Goal: Find specific page/section: Find specific page/section

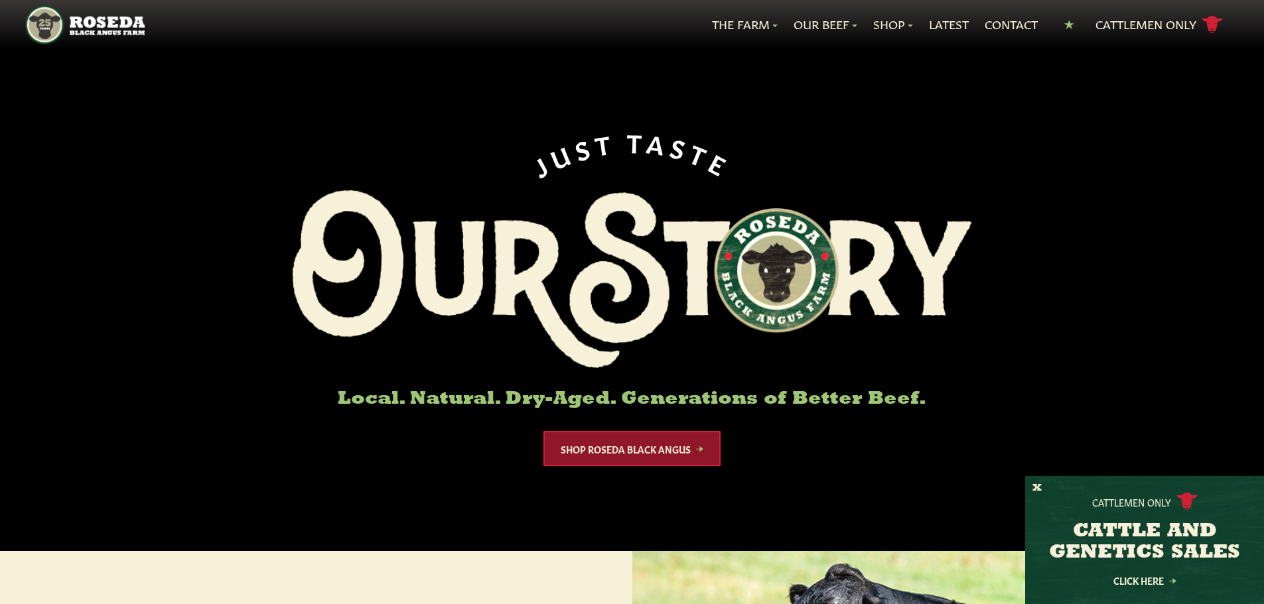
click at [671, 451] on link "Shop Roseda Black Angus" at bounding box center [631, 448] width 177 height 35
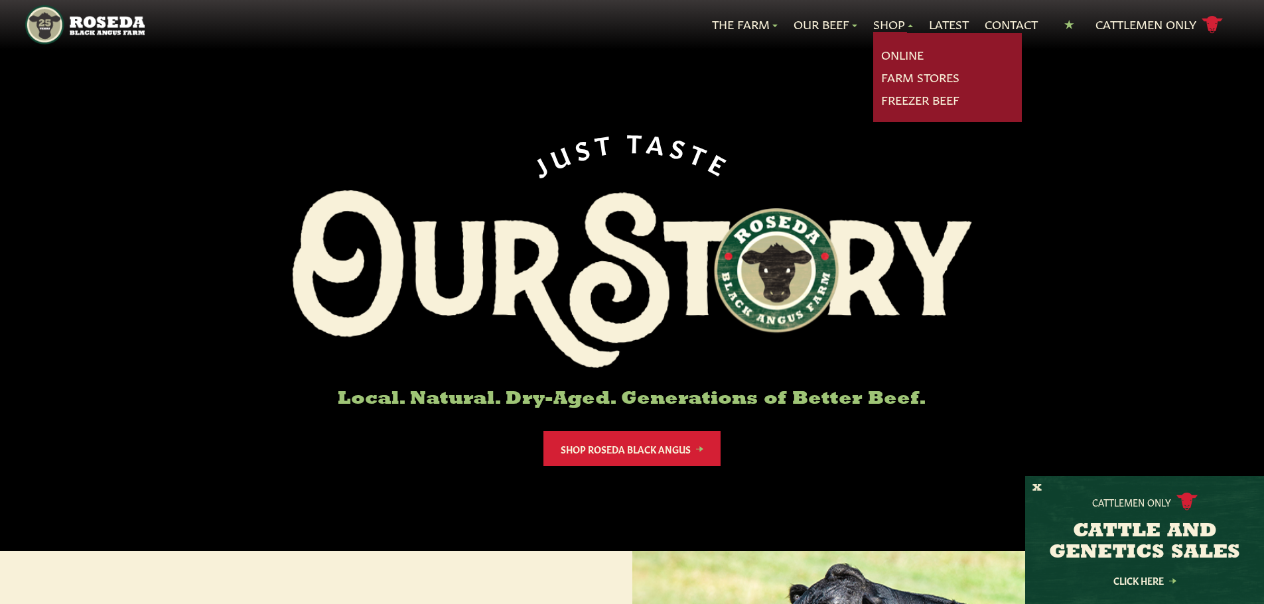
click at [885, 18] on link "Shop" at bounding box center [893, 24] width 40 height 17
click at [918, 80] on link "Farm Stores" at bounding box center [920, 77] width 78 height 17
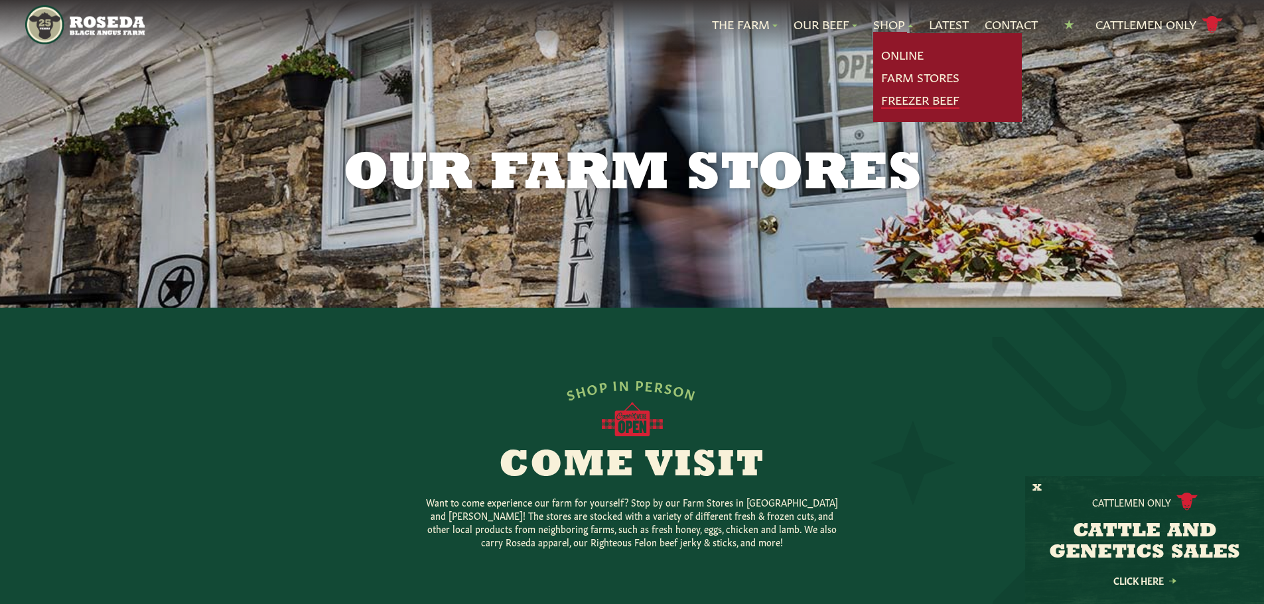
click at [918, 102] on link "Freezer Beef" at bounding box center [920, 100] width 78 height 17
click at [876, 25] on link "Shop" at bounding box center [893, 24] width 40 height 17
click at [898, 81] on link "Farm Stores" at bounding box center [920, 77] width 78 height 17
click at [894, 78] on link "Farm Stores" at bounding box center [920, 77] width 78 height 17
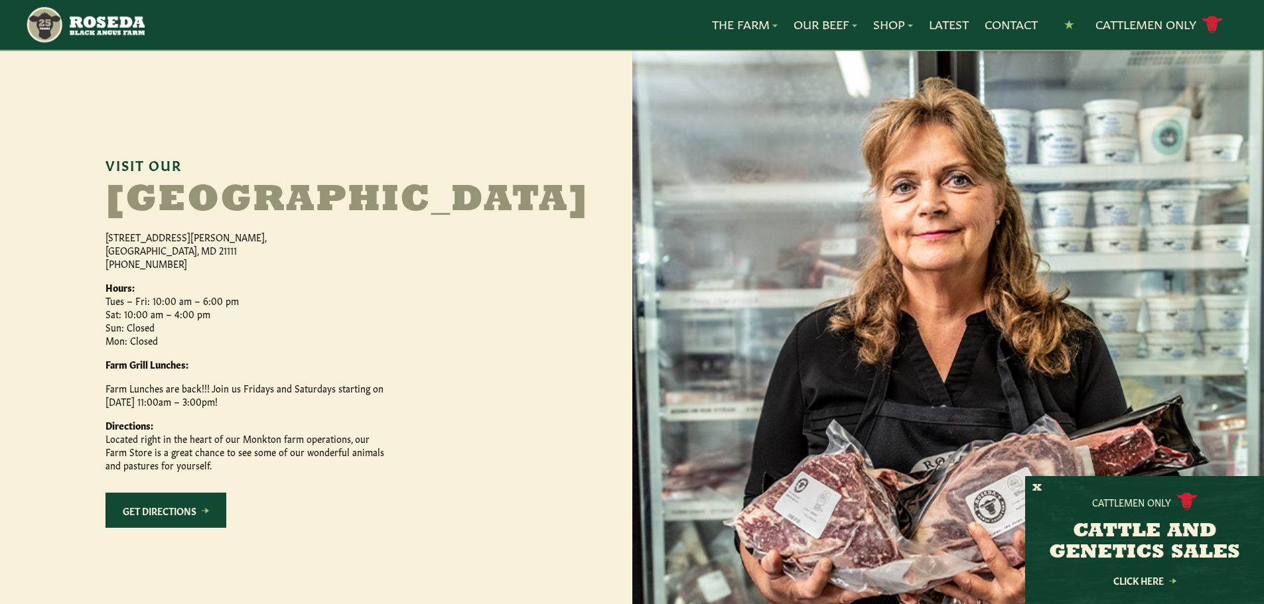
scroll to position [597, 0]
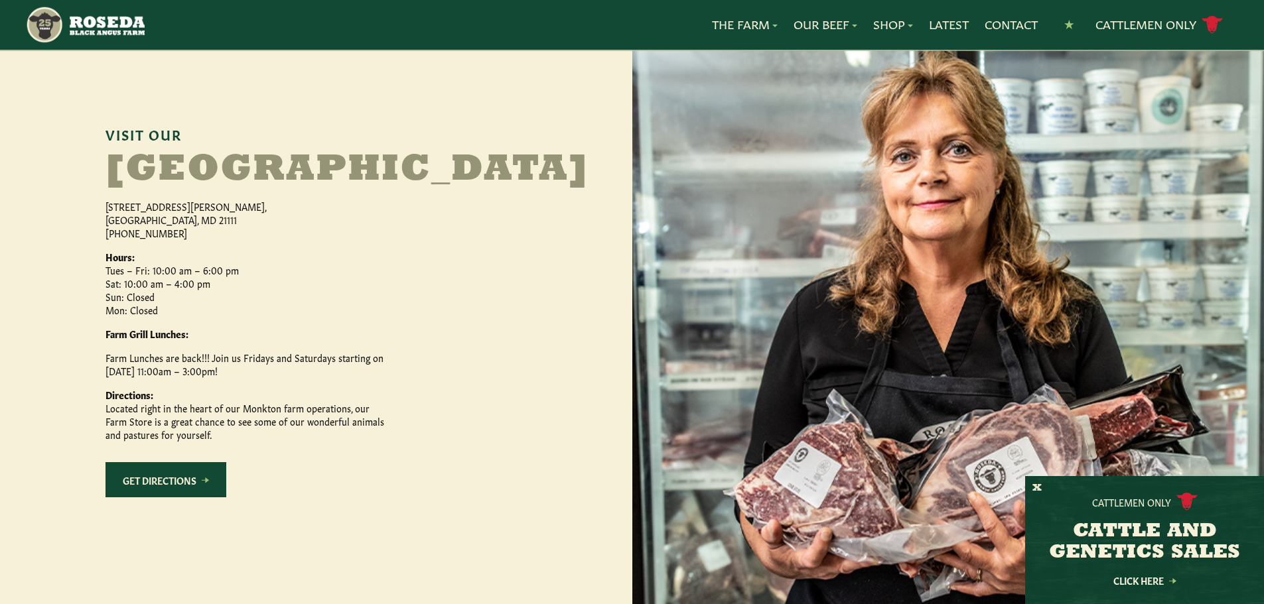
drag, startPoint x: 117, startPoint y: 320, endPoint x: 206, endPoint y: 344, distance: 92.7
click at [206, 316] on p "Hours: Tues – Fri: 10:00 am – 6:00 pm Sat: 10:00 am – 4:00 pm Sun: Closed Mon: …" at bounding box center [244, 283] width 279 height 66
drag, startPoint x: 137, startPoint y: 391, endPoint x: 226, endPoint y: 405, distance: 90.6
click at [225, 377] on p "Farm Lunches are back!!! Join us Fridays and Saturdays starting on [DATE] 11:00…" at bounding box center [244, 364] width 279 height 27
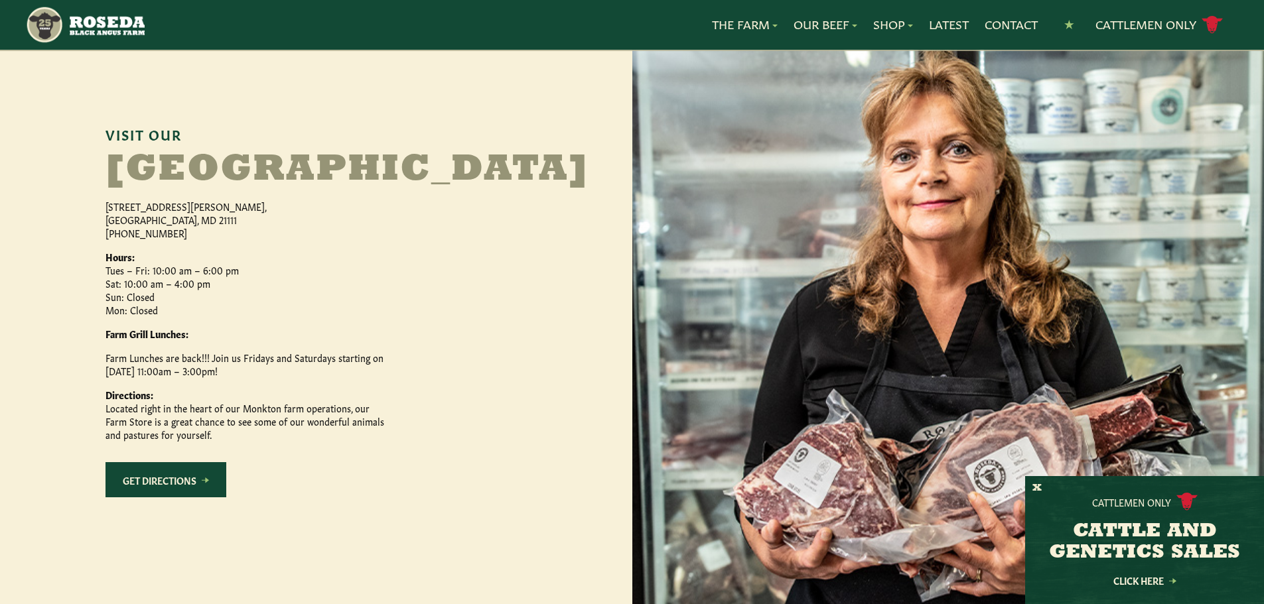
click at [226, 377] on p "Farm Lunches are back!!! Join us Fridays and Saturdays starting on [DATE] 11:00…" at bounding box center [244, 364] width 279 height 27
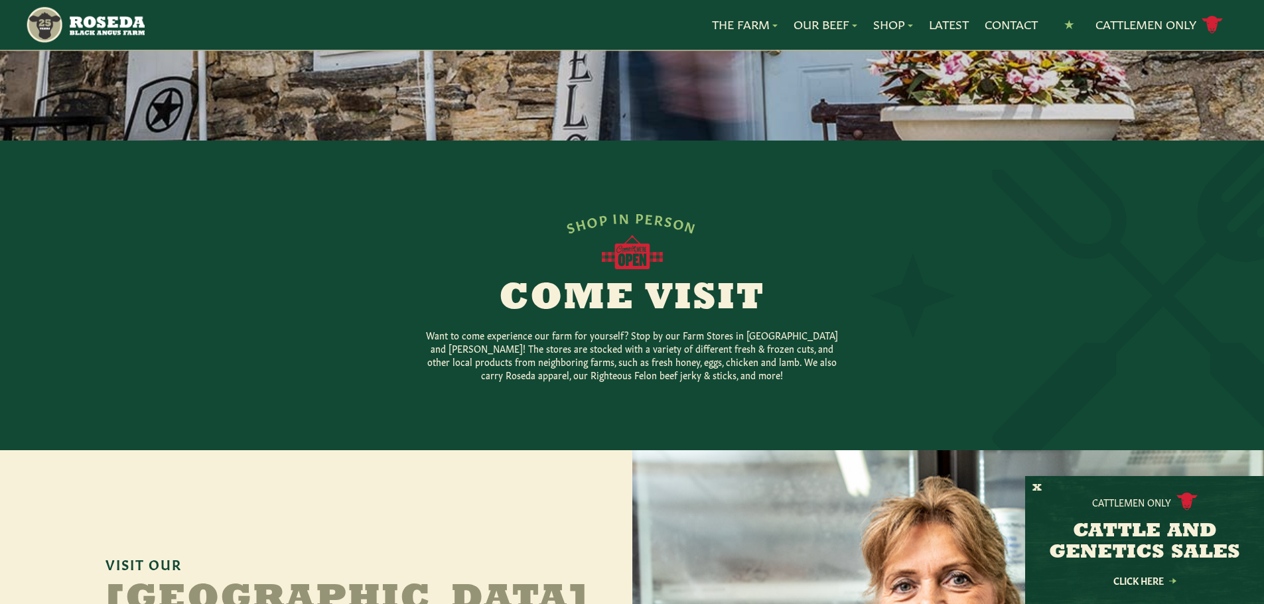
scroll to position [0, 0]
